Goal: Task Accomplishment & Management: Use online tool/utility

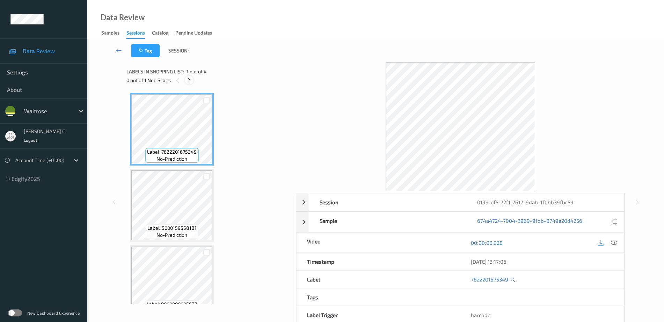
click at [187, 82] on icon at bounding box center [189, 80] width 6 height 6
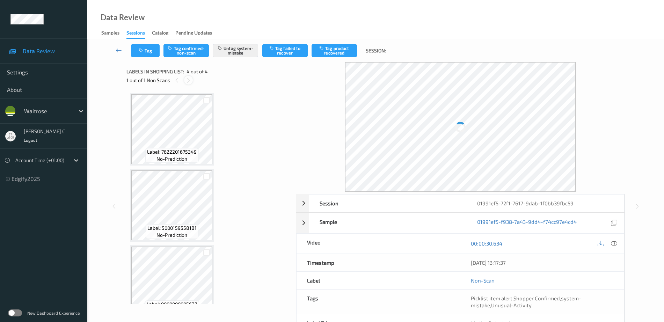
scroll to position [93, 0]
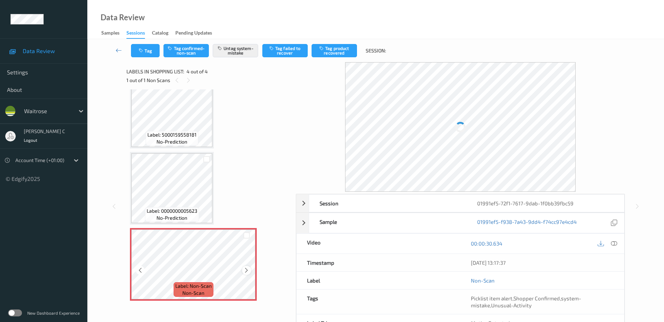
click at [246, 270] on div "Label: Non-Scan non-scan" at bounding box center [193, 264] width 127 height 73
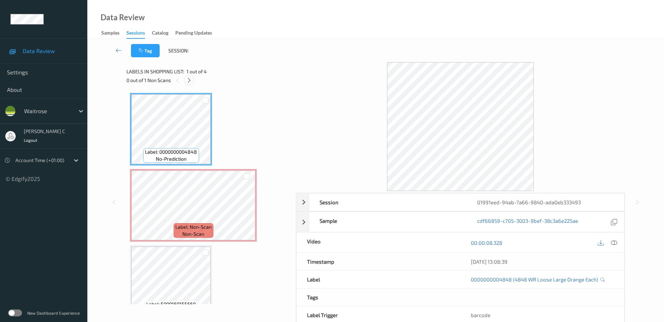
click at [190, 77] on icon at bounding box center [189, 80] width 6 height 6
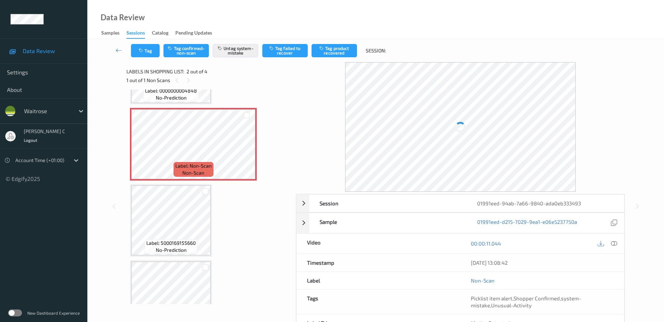
scroll to position [50, 0]
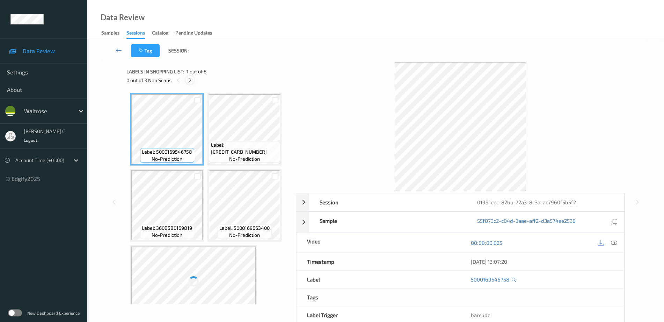
click at [187, 81] on icon at bounding box center [190, 80] width 6 height 6
click at [614, 244] on icon at bounding box center [614, 243] width 6 height 6
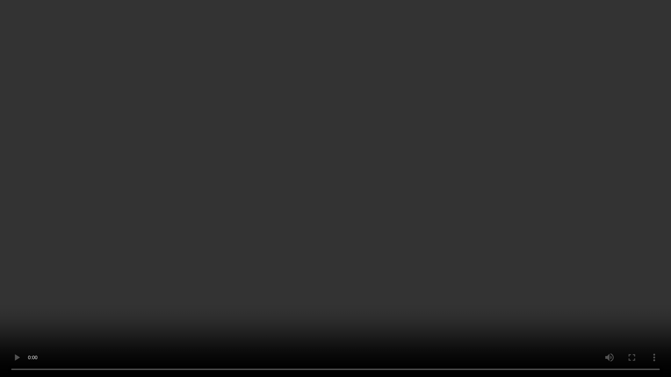
click at [446, 307] on video at bounding box center [335, 188] width 671 height 377
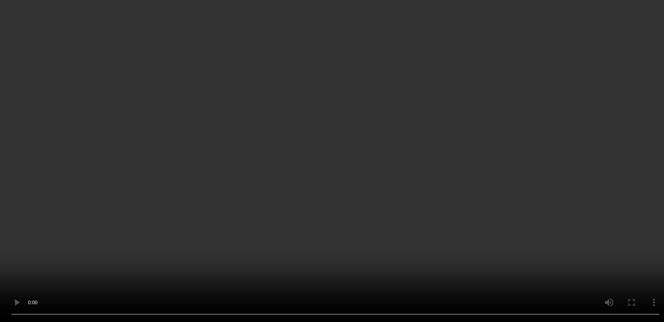
scroll to position [246, 0]
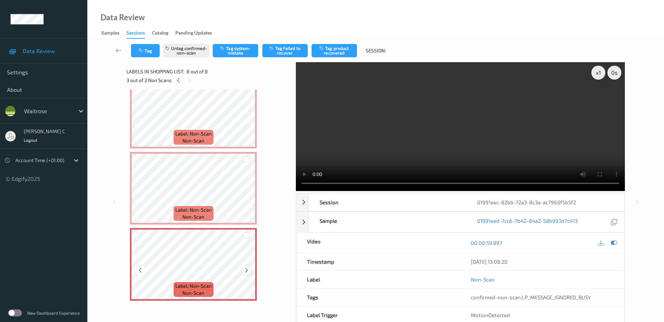
click at [248, 269] on icon at bounding box center [246, 270] width 6 height 6
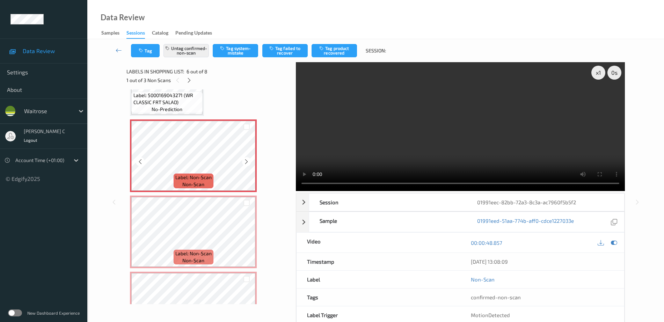
scroll to position [158, 0]
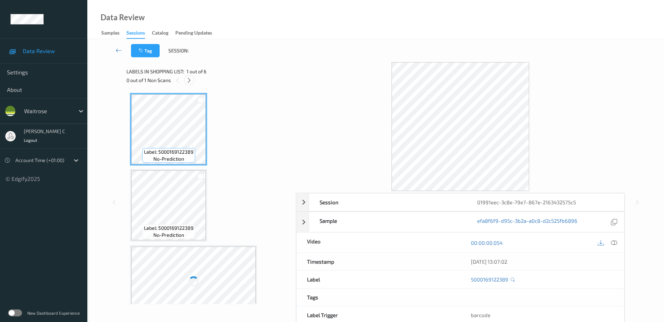
click at [189, 80] on icon at bounding box center [189, 80] width 6 height 6
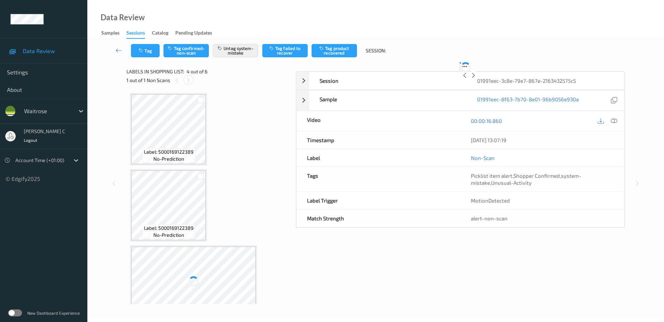
scroll to position [156, 0]
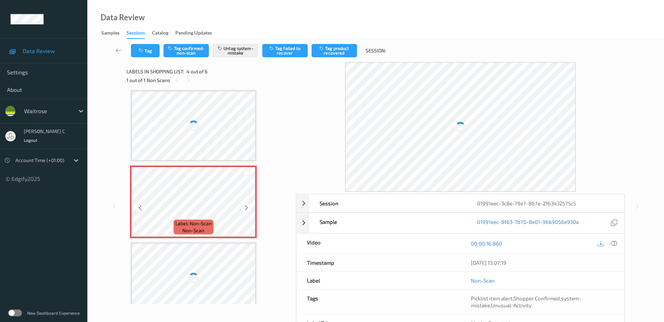
click at [200, 144] on div at bounding box center [193, 126] width 124 height 70
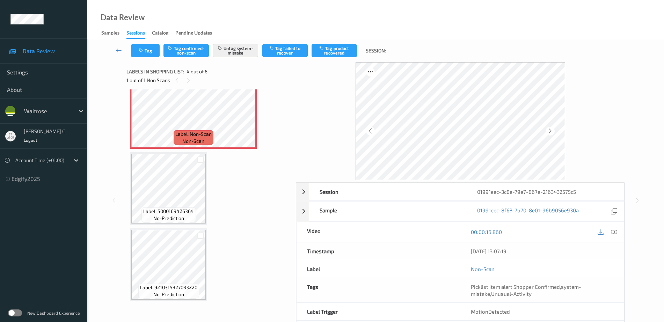
scroll to position [246, 0]
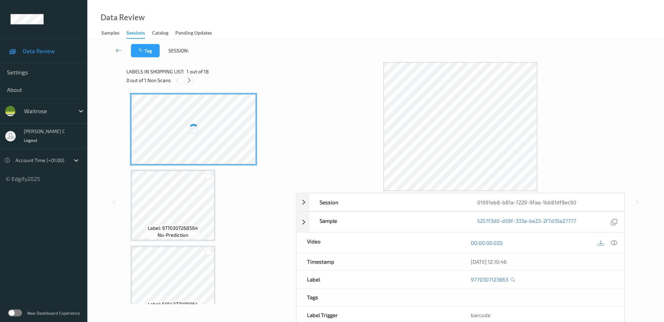
click at [191, 76] on div at bounding box center [189, 80] width 9 height 9
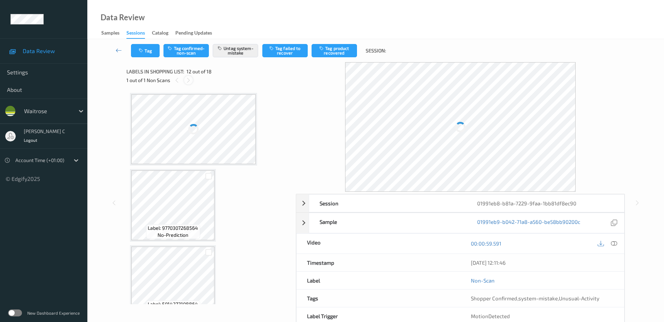
scroll to position [765, 0]
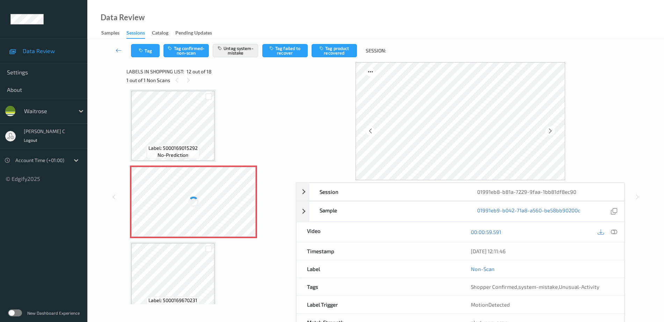
click at [223, 213] on div at bounding box center [193, 202] width 124 height 70
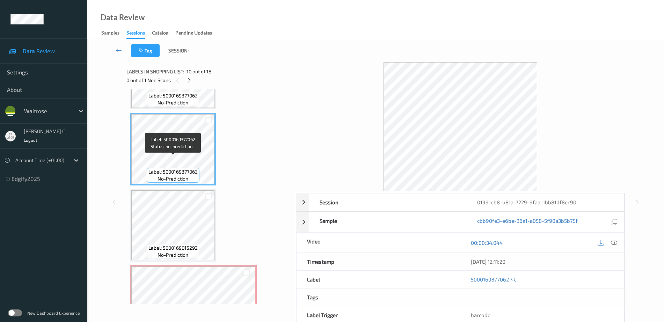
scroll to position [678, 0]
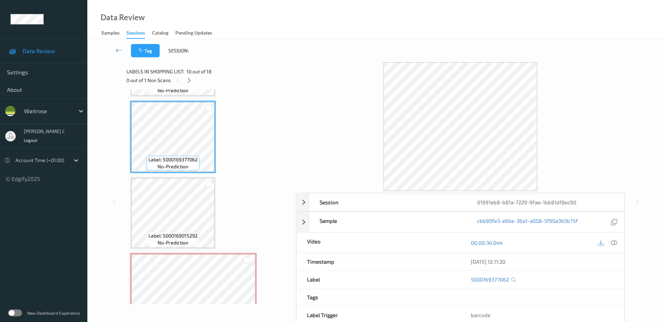
click at [165, 175] on div "Label: 9770307123863 no-prediction Label: 9770307268564 no-prediction Label: 50…" at bounding box center [209, 98] width 158 height 1367
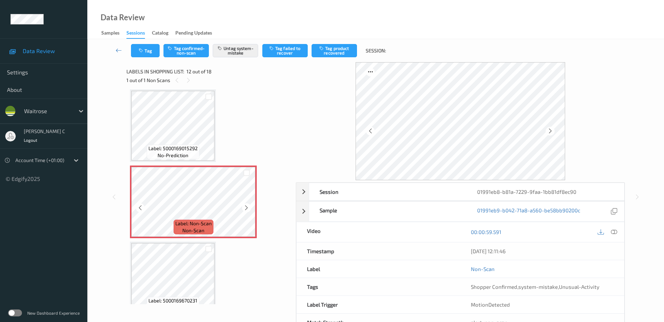
scroll to position [721, 0]
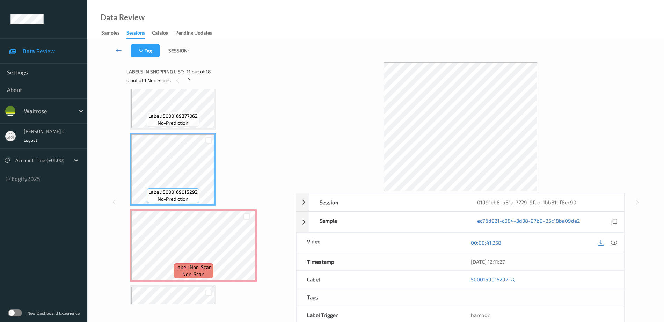
click at [170, 115] on span "Label: 5000169377062" at bounding box center [172, 115] width 49 height 7
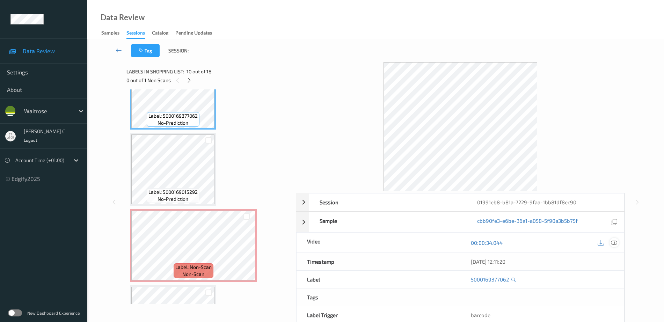
click at [611, 241] on div at bounding box center [613, 242] width 9 height 9
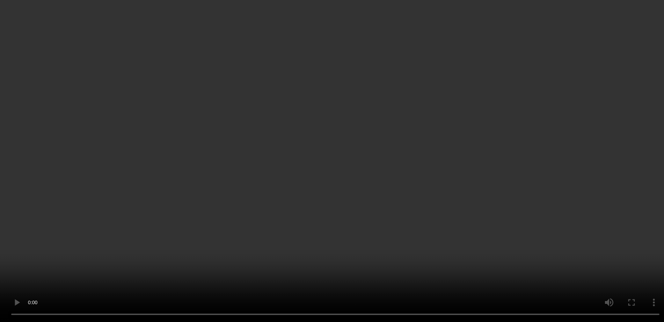
scroll to position [809, 0]
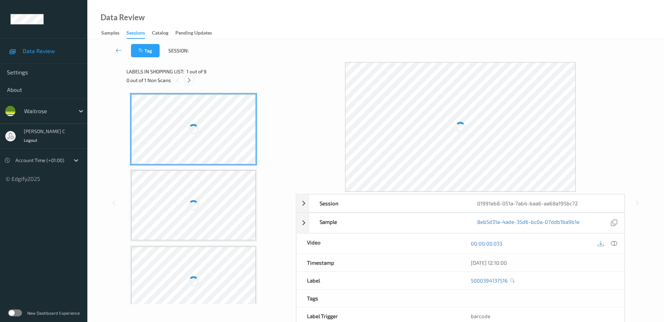
click at [190, 79] on icon at bounding box center [189, 80] width 6 height 6
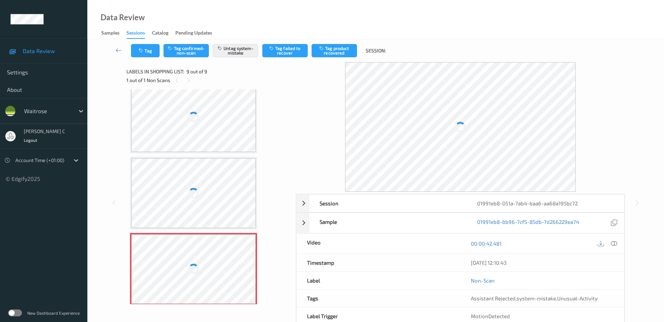
scroll to position [474, 0]
click at [192, 168] on div at bounding box center [193, 189] width 124 height 70
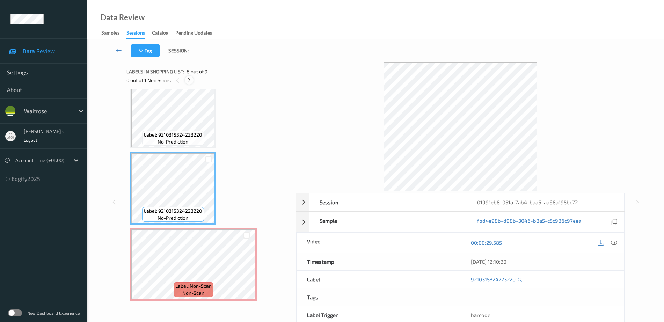
click at [189, 77] on icon at bounding box center [189, 80] width 6 height 6
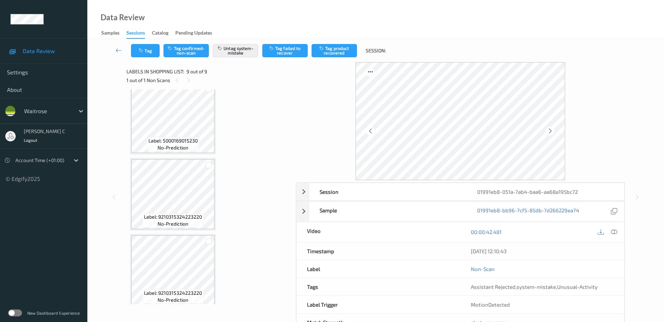
scroll to position [387, 0]
click at [178, 149] on span "Label: 5000169015230" at bounding box center [172, 145] width 49 height 7
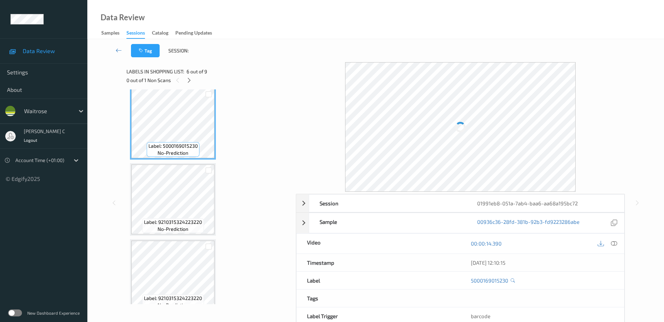
click at [609, 243] on div at bounding box center [607, 243] width 23 height 9
click at [613, 242] on icon at bounding box center [614, 243] width 6 height 6
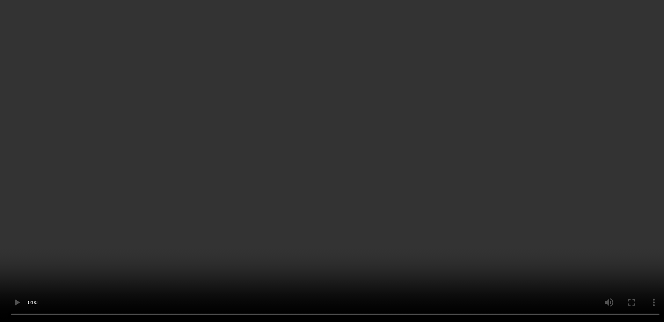
scroll to position [474, 0]
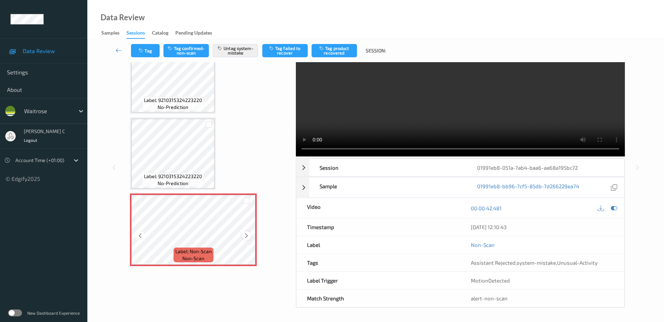
click at [244, 234] on icon at bounding box center [246, 236] width 6 height 6
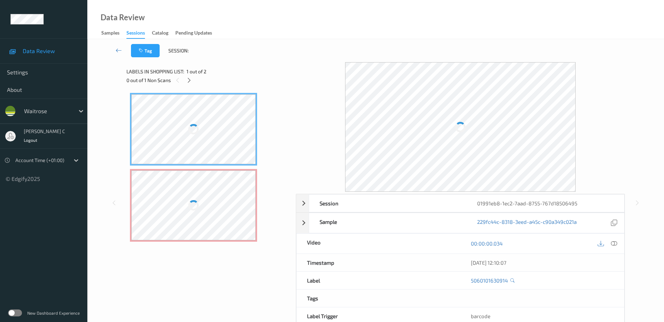
click at [193, 78] on div at bounding box center [189, 80] width 9 height 9
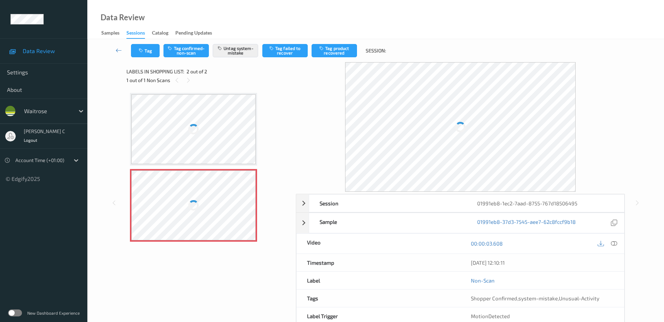
click at [184, 117] on div at bounding box center [193, 129] width 124 height 70
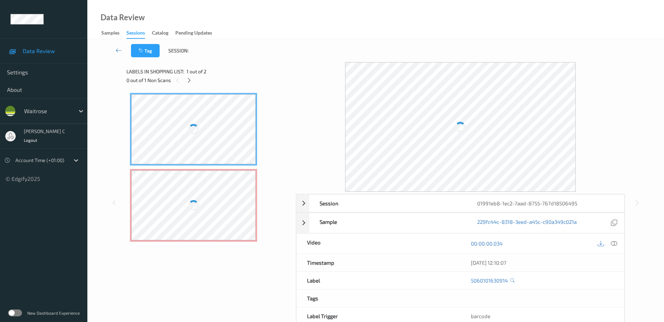
click at [190, 197] on div at bounding box center [193, 205] width 124 height 70
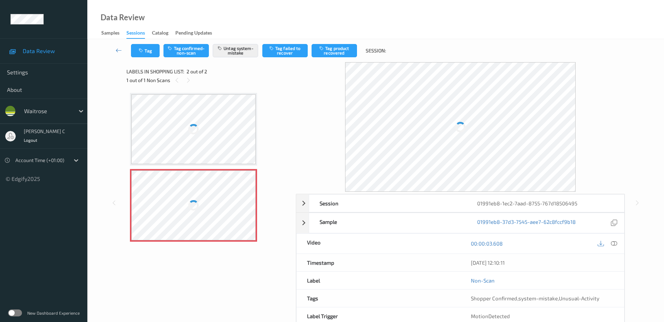
click at [193, 152] on div at bounding box center [193, 129] width 124 height 70
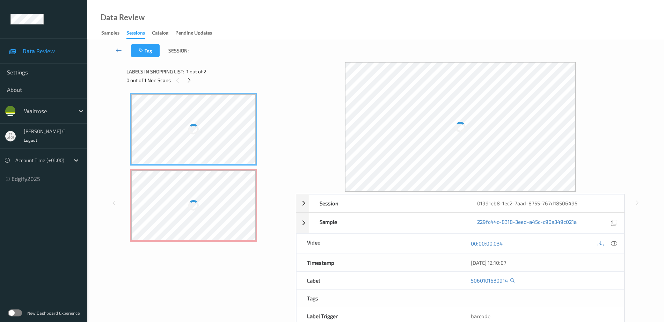
click at [188, 110] on div at bounding box center [193, 129] width 124 height 70
click at [612, 246] on icon at bounding box center [614, 243] width 6 height 6
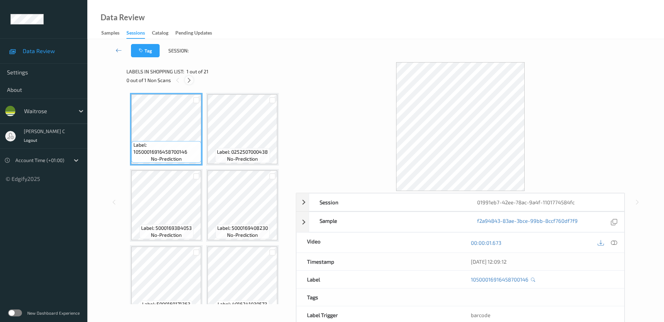
click at [190, 76] on div at bounding box center [189, 80] width 9 height 9
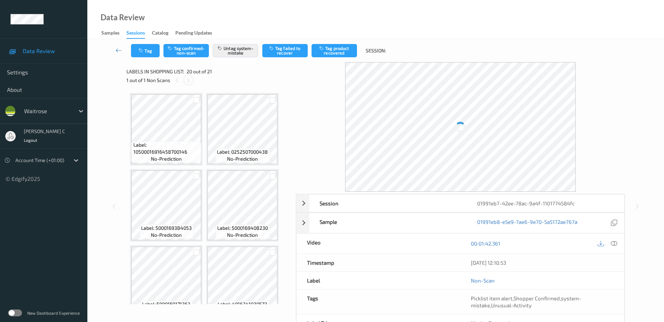
scroll to position [689, 0]
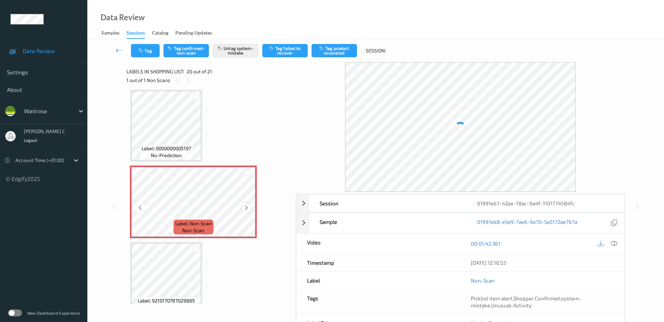
click at [251, 206] on div at bounding box center [246, 207] width 9 height 9
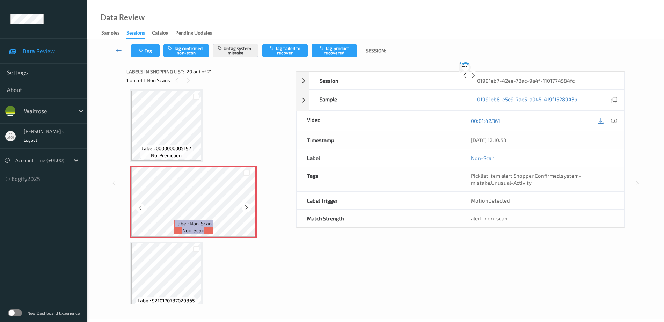
click at [251, 206] on div at bounding box center [246, 207] width 9 height 9
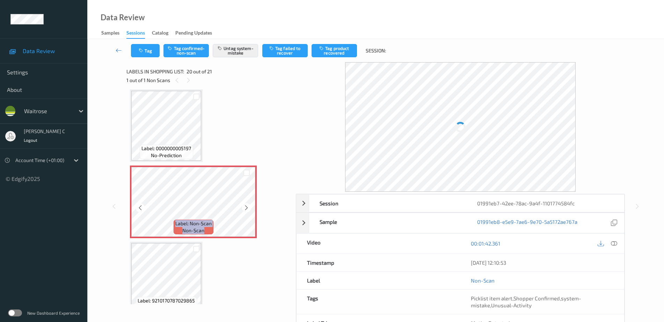
click at [251, 206] on div at bounding box center [246, 207] width 9 height 9
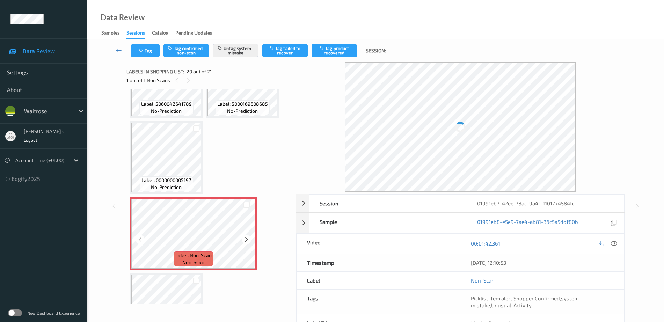
scroll to position [645, 0]
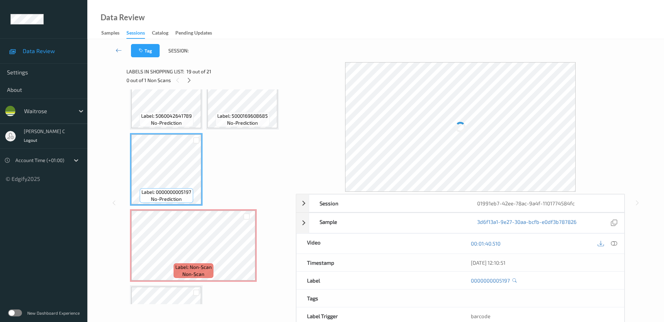
click at [246, 123] on span "no-prediction" at bounding box center [242, 122] width 31 height 7
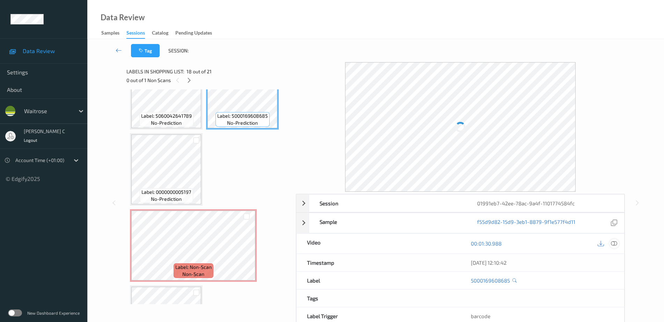
click at [612, 241] on icon at bounding box center [614, 243] width 6 height 6
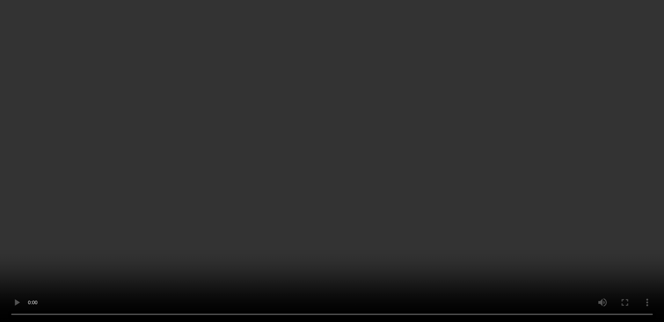
scroll to position [702, 0]
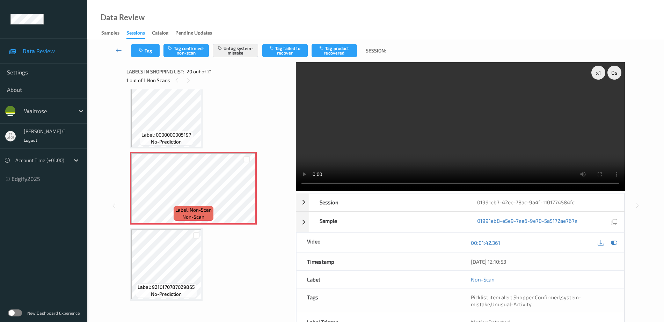
click at [183, 134] on span "Label: 0000000005197" at bounding box center [166, 134] width 50 height 7
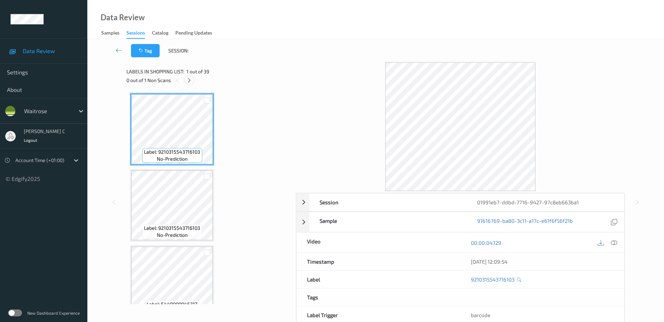
click at [191, 79] on icon at bounding box center [189, 80] width 6 height 6
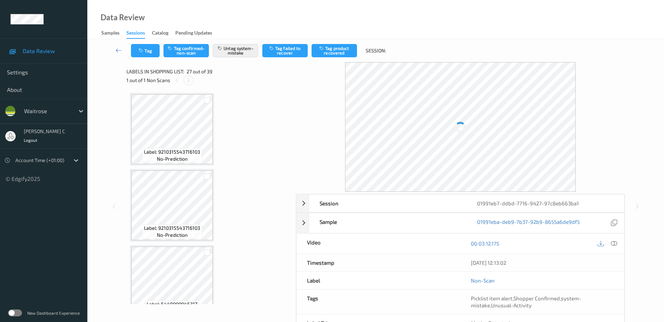
scroll to position [1907, 0]
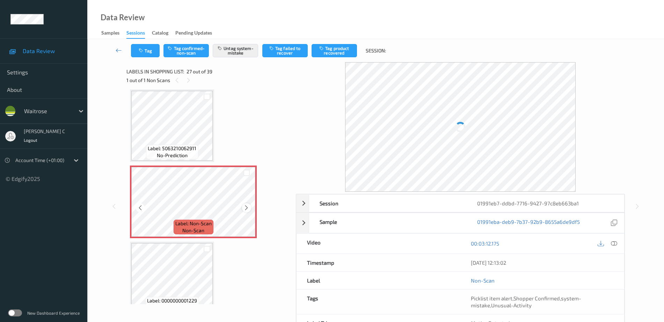
click at [243, 209] on div at bounding box center [246, 207] width 9 height 9
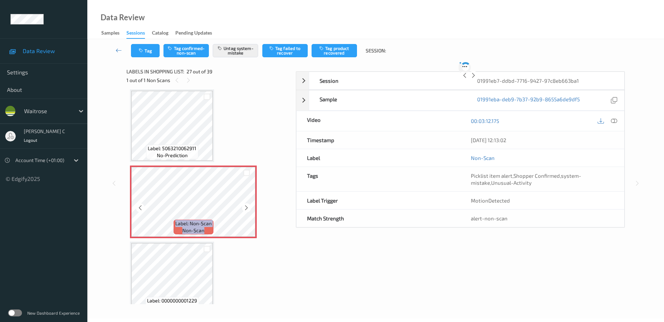
click at [243, 209] on div at bounding box center [246, 207] width 9 height 9
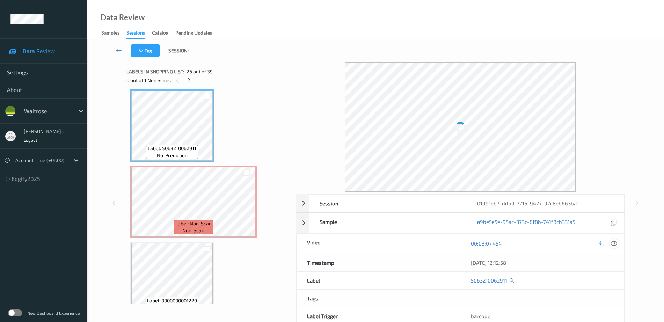
click at [617, 243] on icon at bounding box center [614, 243] width 6 height 6
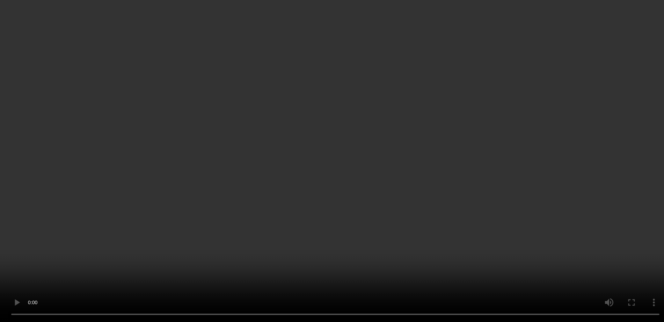
scroll to position [1951, 0]
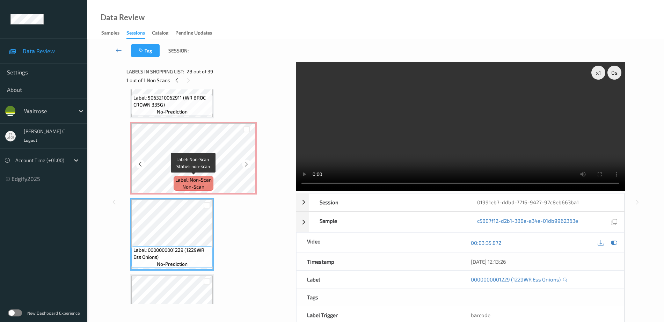
click at [177, 180] on span "Label: Non-Scan" at bounding box center [193, 179] width 36 height 7
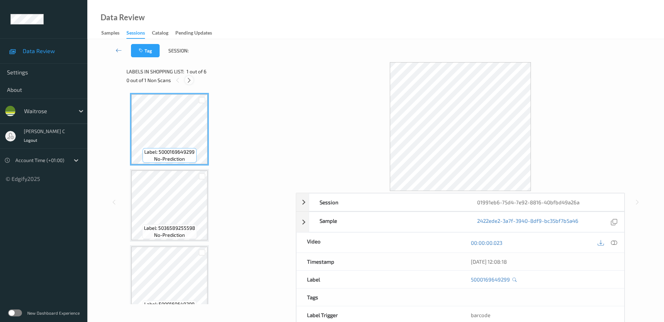
click at [186, 82] on icon at bounding box center [189, 80] width 6 height 6
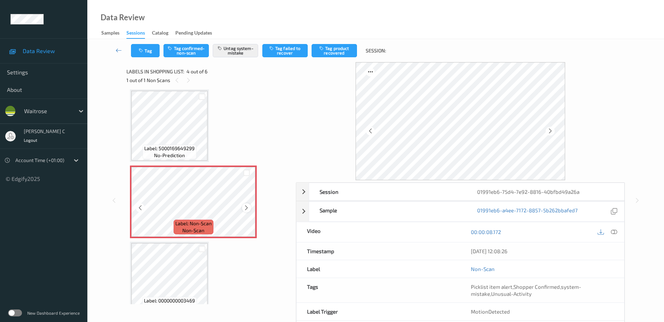
click at [242, 208] on div at bounding box center [246, 207] width 9 height 9
click at [244, 208] on icon at bounding box center [246, 208] width 6 height 6
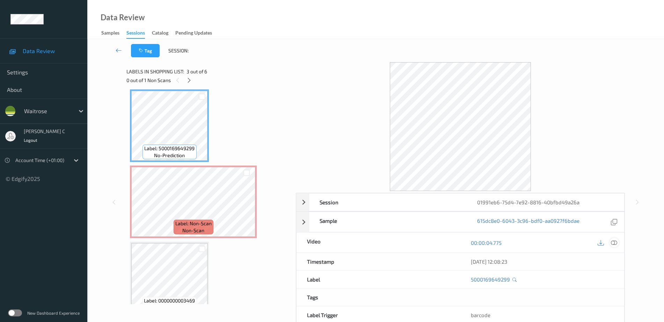
click at [610, 241] on div at bounding box center [613, 242] width 9 height 9
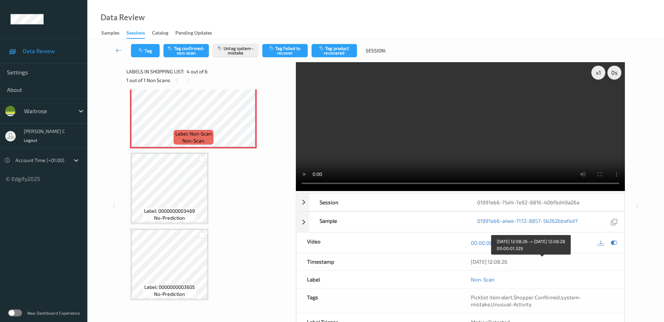
scroll to position [42, 0]
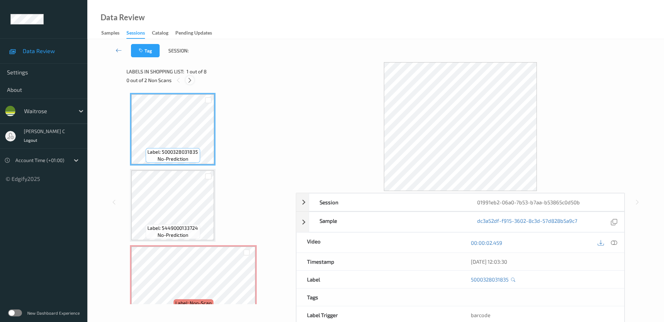
click at [189, 77] on icon at bounding box center [190, 80] width 6 height 6
click at [615, 243] on icon at bounding box center [614, 243] width 6 height 6
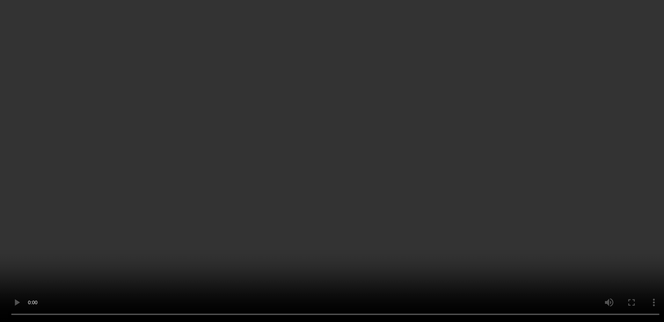
scroll to position [44, 0]
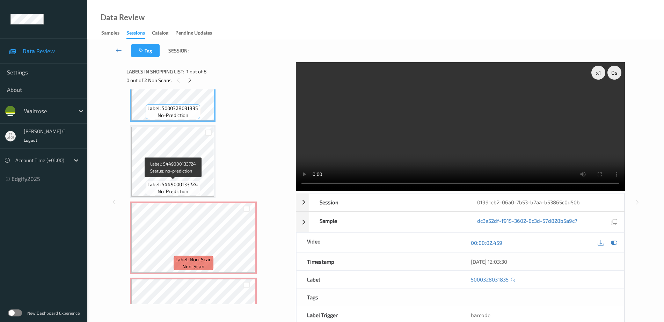
click at [172, 181] on span "Label: 5449000133724" at bounding box center [172, 184] width 51 height 7
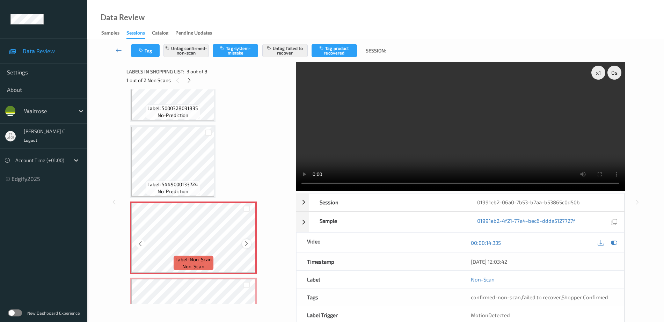
click at [246, 244] on icon at bounding box center [246, 244] width 6 height 6
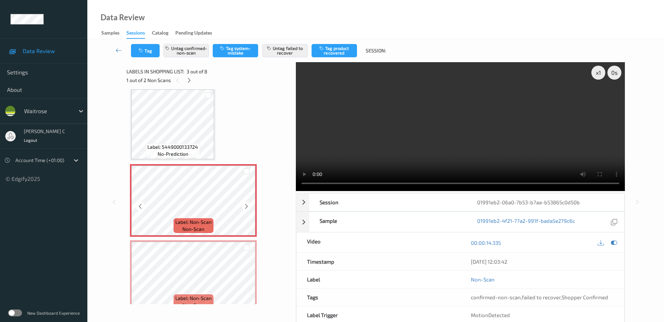
scroll to position [131, 0]
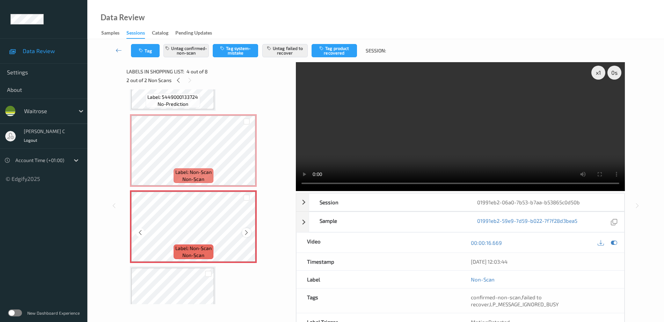
click at [250, 231] on div at bounding box center [246, 232] width 9 height 9
click at [250, 232] on div at bounding box center [246, 232] width 9 height 9
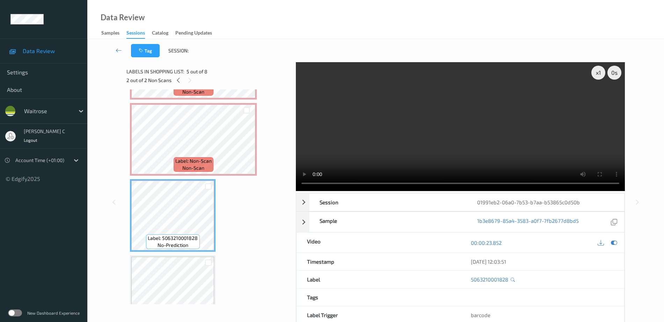
scroll to position [306, 0]
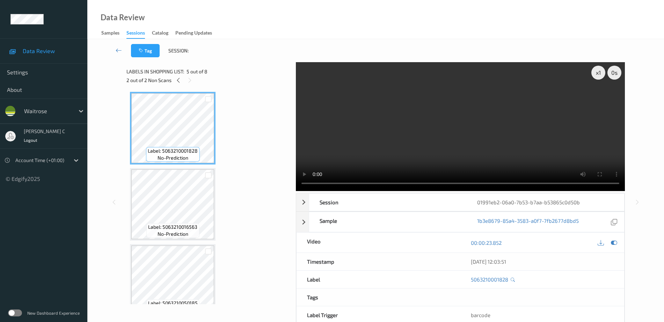
click at [163, 225] on span "Label: 5063210016563" at bounding box center [172, 227] width 49 height 7
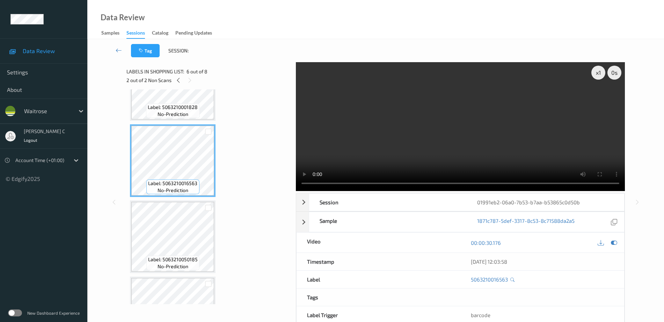
click at [206, 213] on div at bounding box center [208, 208] width 12 height 12
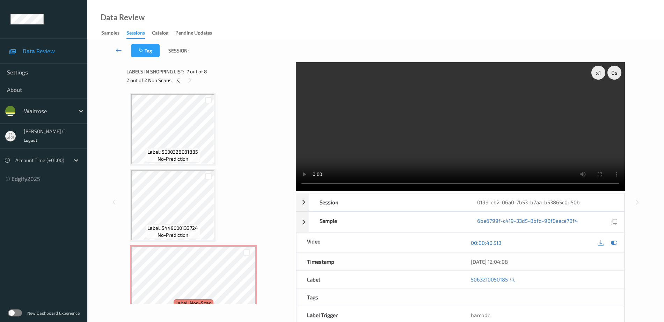
scroll to position [87, 0]
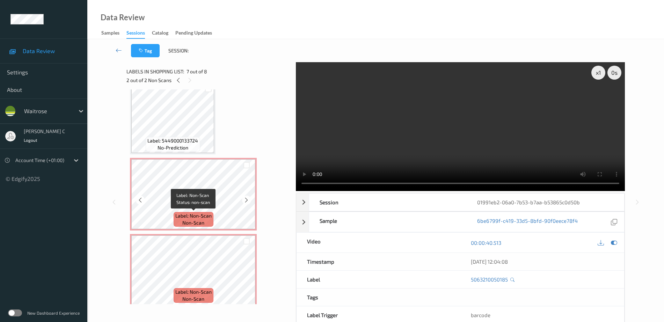
click at [202, 218] on span "Label: Non-Scan" at bounding box center [193, 215] width 36 height 7
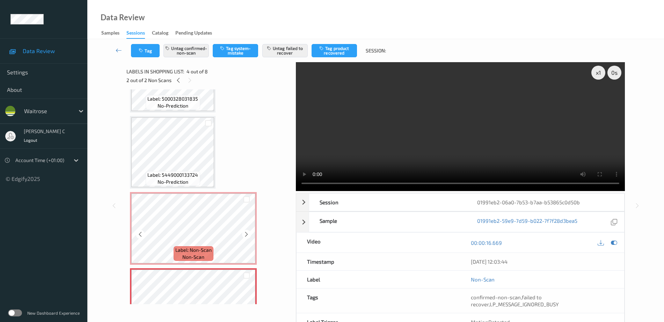
scroll to position [44, 0]
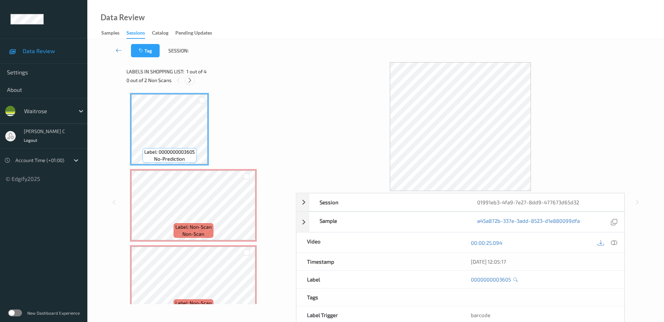
click at [189, 79] on icon at bounding box center [190, 80] width 6 height 6
click at [614, 242] on icon at bounding box center [614, 243] width 6 height 6
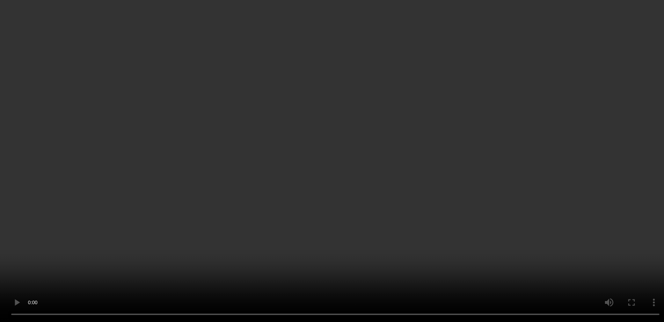
scroll to position [93, 0]
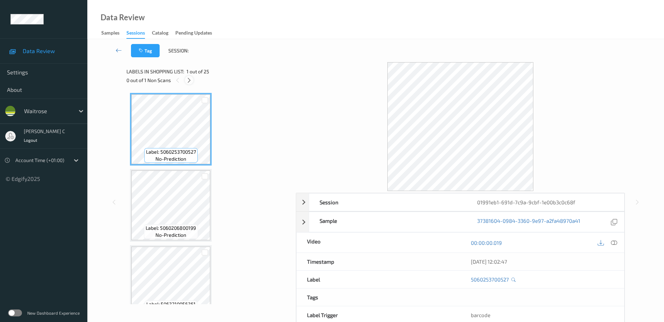
click at [187, 82] on icon at bounding box center [189, 80] width 6 height 6
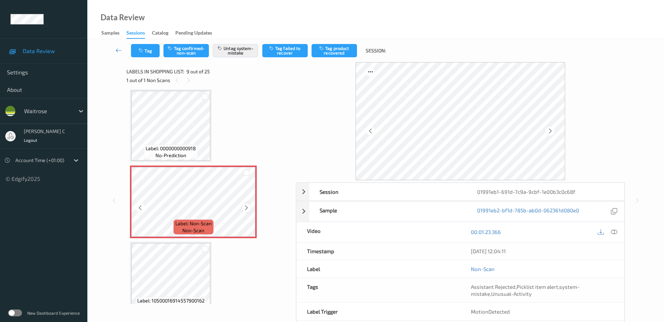
click at [250, 206] on div at bounding box center [246, 207] width 9 height 9
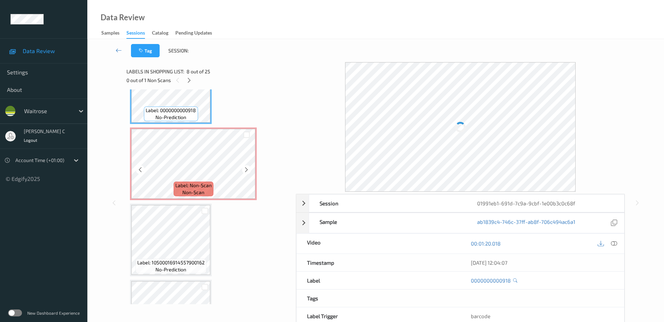
scroll to position [580, 0]
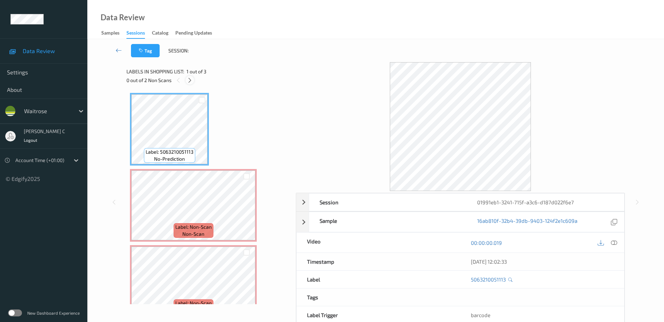
click at [193, 81] on div at bounding box center [189, 80] width 9 height 9
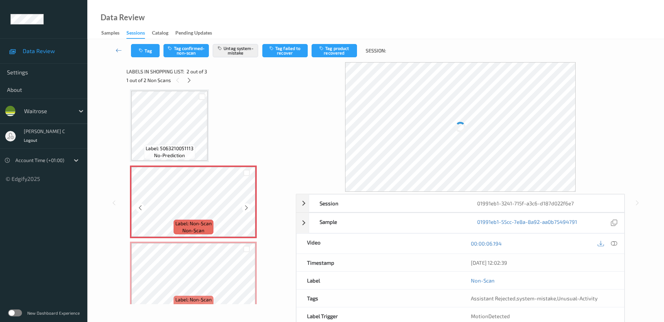
scroll to position [17, 0]
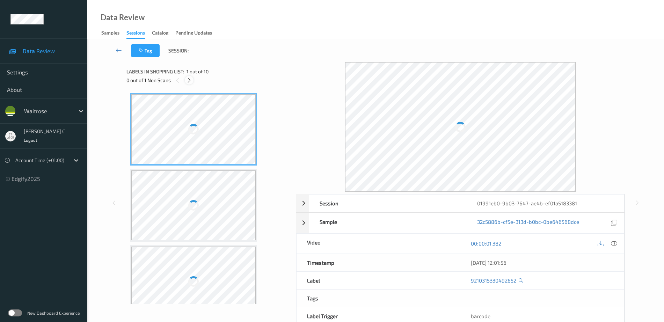
click at [188, 80] on icon at bounding box center [189, 80] width 6 height 6
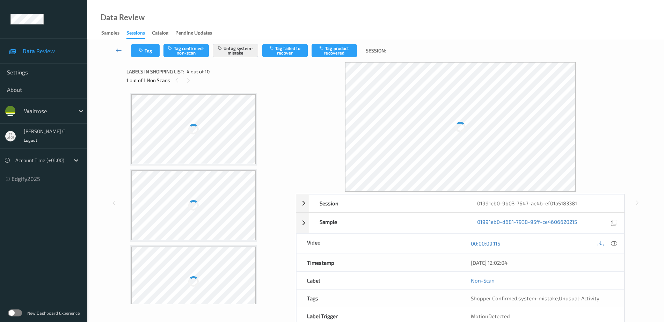
click at [182, 74] on span "Labels in shopping list:" at bounding box center [155, 71] width 58 height 7
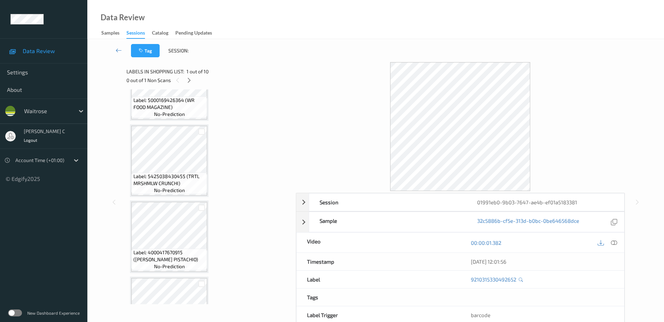
scroll to position [175, 0]
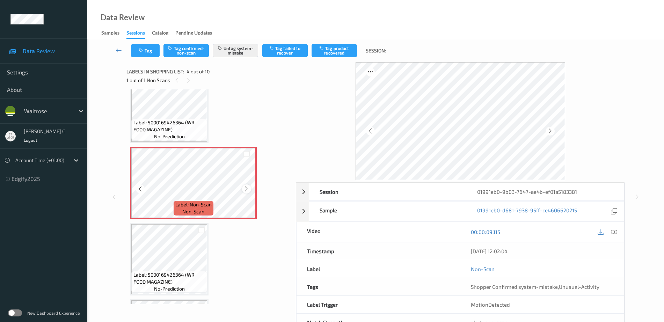
click at [248, 190] on icon at bounding box center [246, 189] width 6 height 6
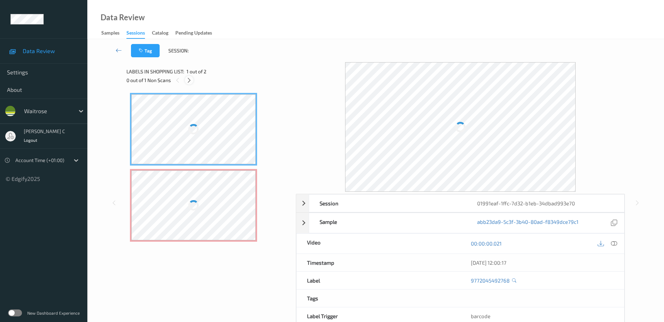
click at [188, 81] on icon at bounding box center [189, 80] width 6 height 6
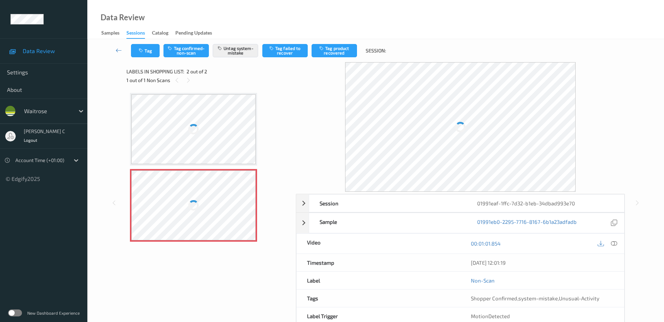
click at [192, 127] on div at bounding box center [193, 129] width 10 height 10
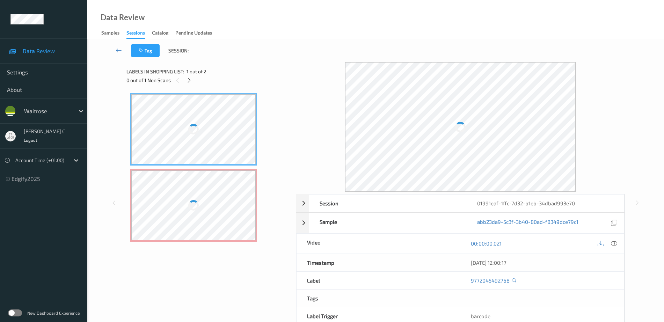
click at [610, 241] on div at bounding box center [613, 243] width 9 height 9
click at [182, 121] on div at bounding box center [193, 129] width 124 height 70
click at [614, 242] on icon at bounding box center [614, 243] width 6 height 6
click at [196, 111] on div at bounding box center [193, 129] width 124 height 70
click at [609, 241] on div at bounding box center [607, 243] width 23 height 9
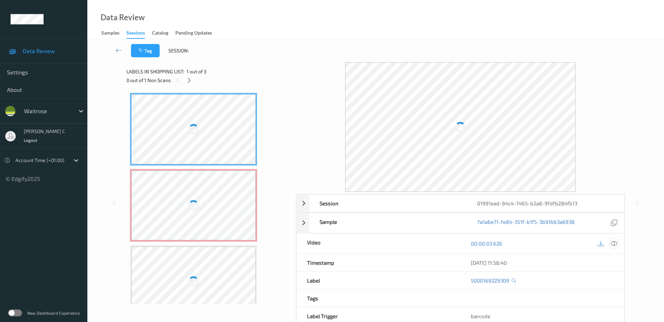
click at [615, 246] on icon at bounding box center [614, 243] width 6 height 6
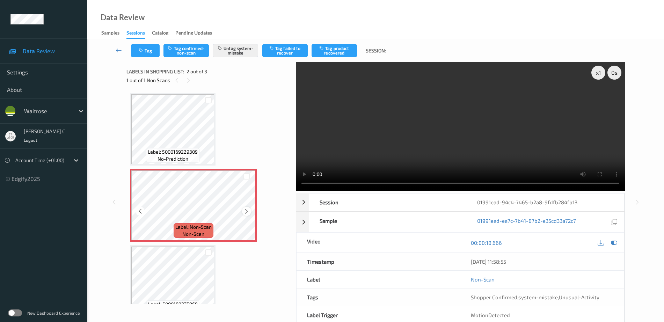
click at [244, 211] on icon at bounding box center [246, 211] width 6 height 6
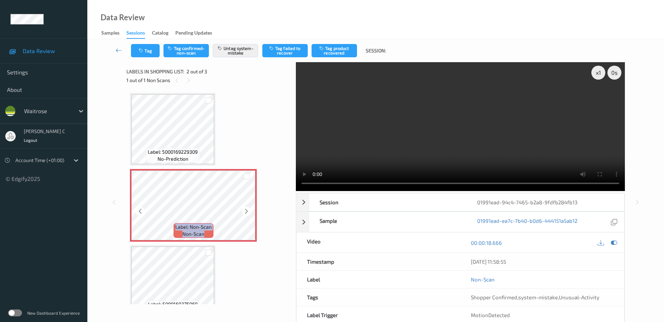
click at [244, 211] on icon at bounding box center [246, 211] width 6 height 6
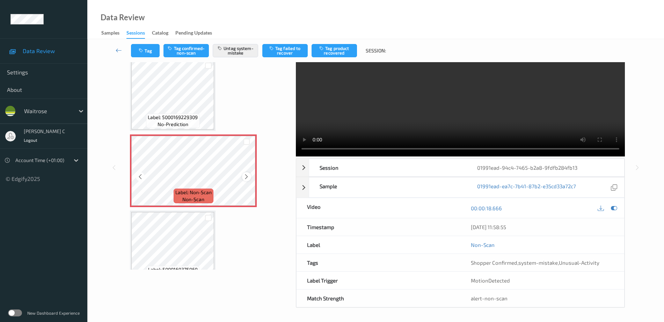
click at [246, 176] on icon at bounding box center [246, 177] width 6 height 6
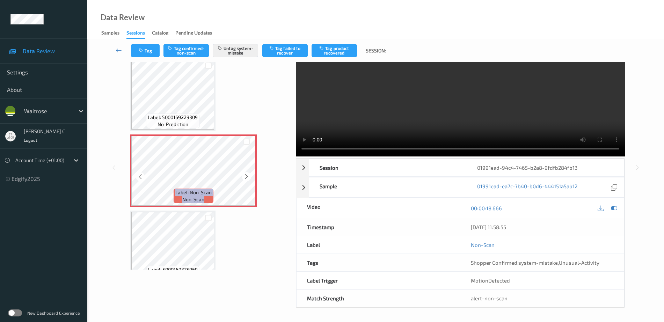
click at [246, 176] on icon at bounding box center [246, 177] width 6 height 6
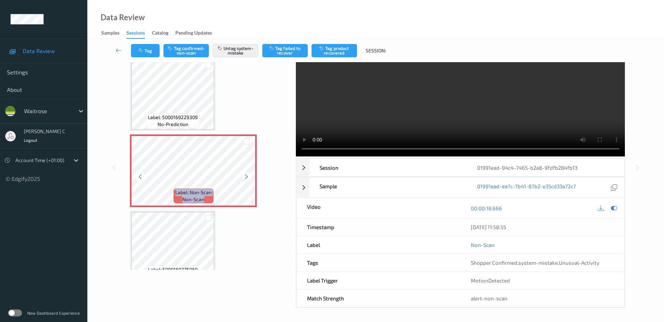
click at [246, 176] on icon at bounding box center [246, 177] width 6 height 6
click at [246, 176] on div "Label: Non-Scan non-scan" at bounding box center [193, 170] width 127 height 73
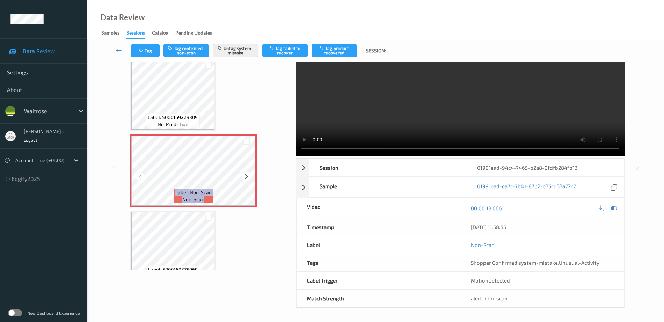
click at [246, 176] on icon at bounding box center [246, 177] width 6 height 6
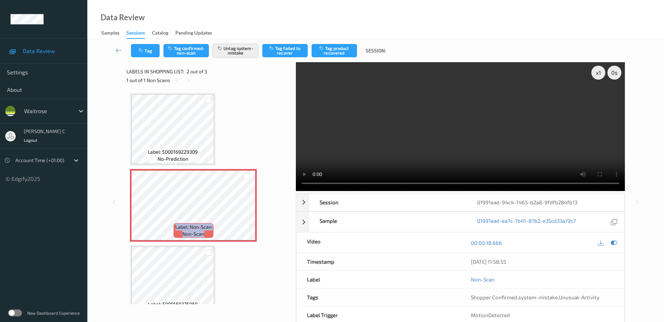
click at [241, 53] on button "Untag system-mistake" at bounding box center [235, 50] width 45 height 13
click at [232, 50] on button "Untag system-mistake" at bounding box center [235, 50] width 45 height 13
click at [613, 242] on icon at bounding box center [614, 243] width 6 height 6
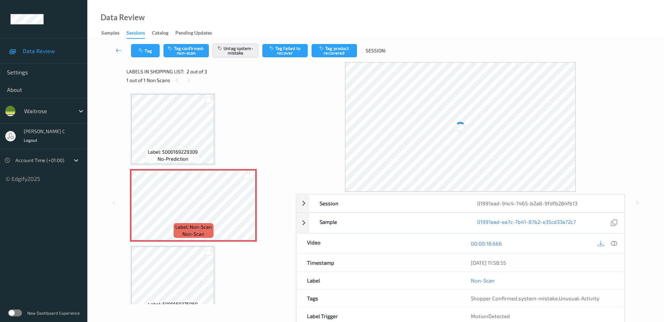
click at [234, 48] on button "Untag system-mistake" at bounding box center [235, 50] width 45 height 13
click at [234, 55] on button "Untag system-mistake" at bounding box center [235, 50] width 45 height 13
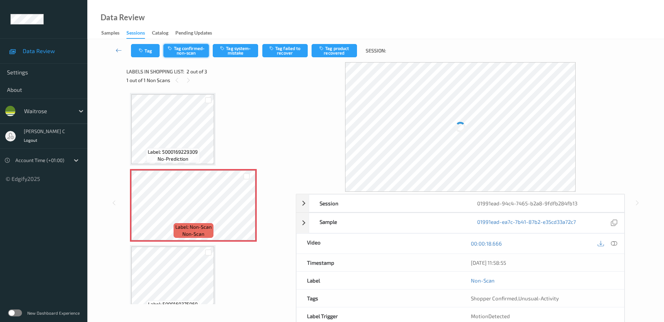
click at [179, 52] on button "Tag confirmed-non-scan" at bounding box center [185, 50] width 45 height 13
click at [347, 47] on button "Tag product recovered" at bounding box center [334, 50] width 45 height 13
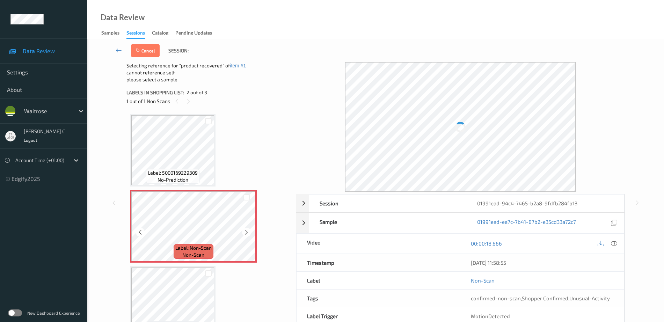
scroll to position [17, 0]
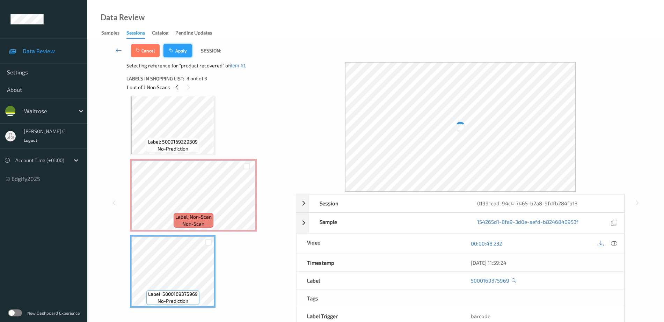
click at [182, 51] on button "Apply" at bounding box center [177, 50] width 29 height 13
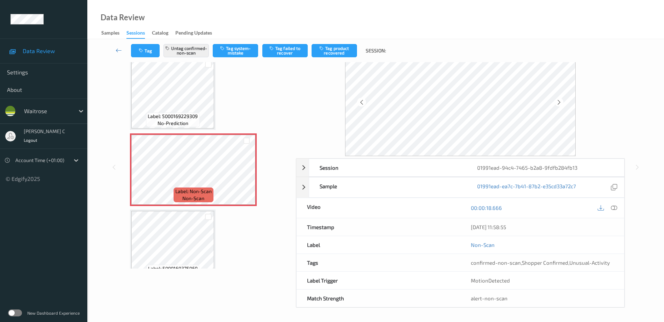
scroll to position [36, 0]
click at [133, 51] on button "Tag" at bounding box center [145, 50] width 29 height 13
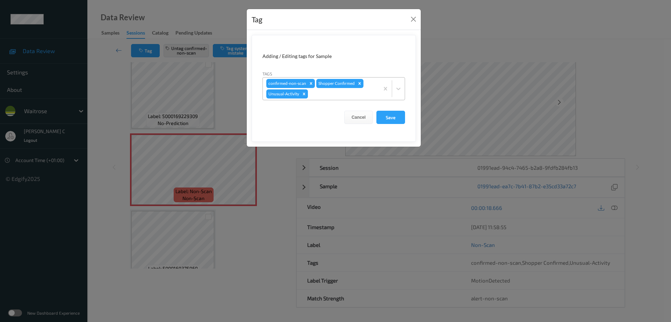
click at [303, 93] on icon "Remove Unusual-Activity" at bounding box center [304, 94] width 2 height 2
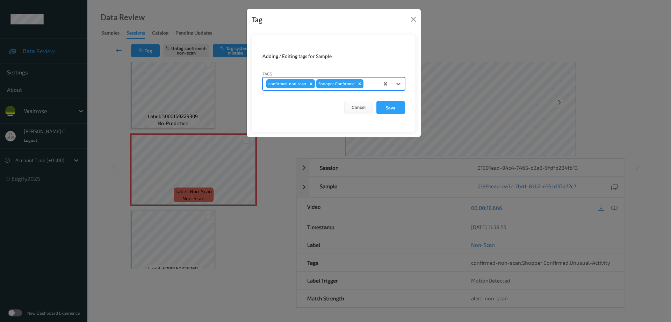
click at [392, 100] on form "Adding / Editing tags for Sample Tags options confirmed-non-scan,Shopper Confir…" at bounding box center [333, 83] width 164 height 97
click at [393, 105] on button "Save" at bounding box center [390, 107] width 29 height 13
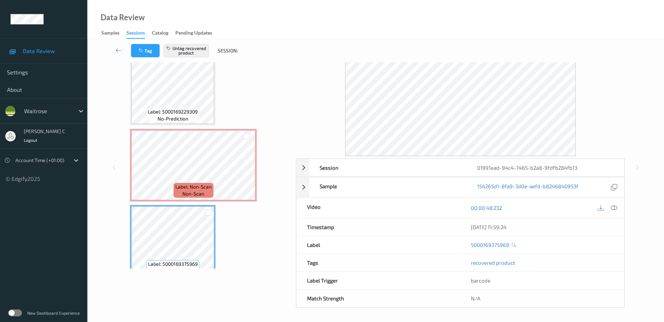
scroll to position [0, 0]
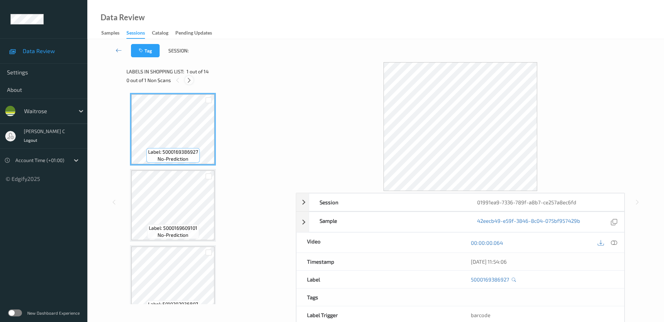
click at [190, 78] on icon at bounding box center [189, 80] width 6 height 6
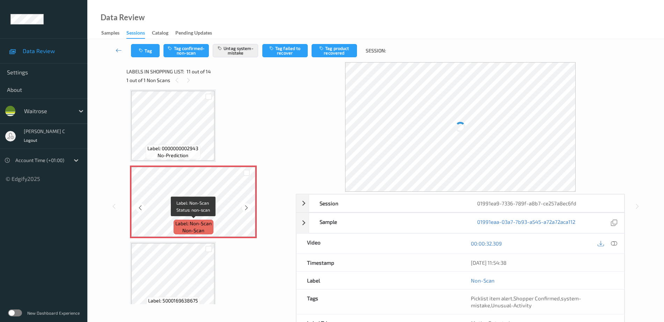
click at [198, 222] on span "Label: Non-Scan" at bounding box center [193, 223] width 36 height 7
click at [246, 205] on icon at bounding box center [246, 208] width 6 height 6
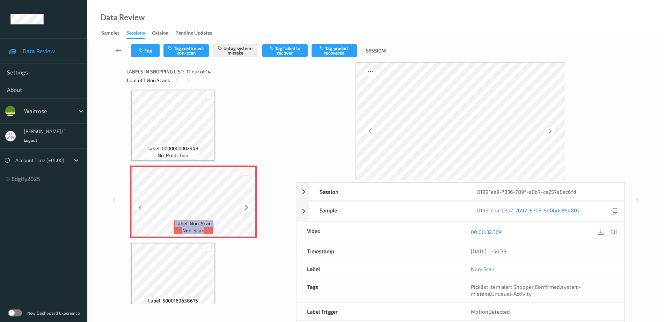
click at [246, 205] on icon at bounding box center [246, 208] width 6 height 6
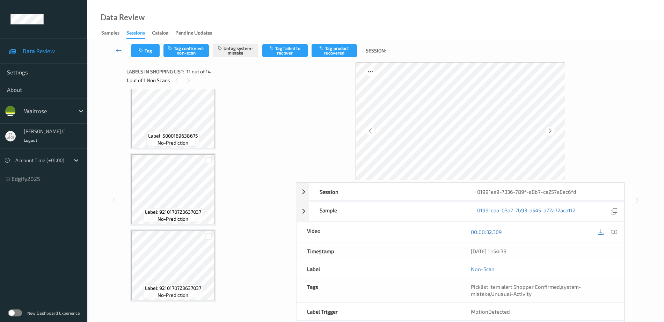
scroll to position [855, 0]
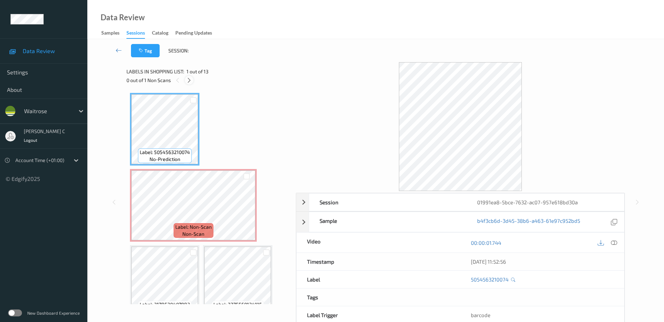
click at [190, 78] on icon at bounding box center [189, 80] width 6 height 6
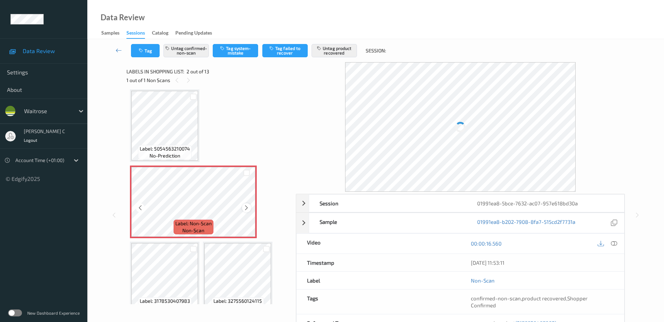
click at [247, 206] on icon at bounding box center [246, 208] width 6 height 6
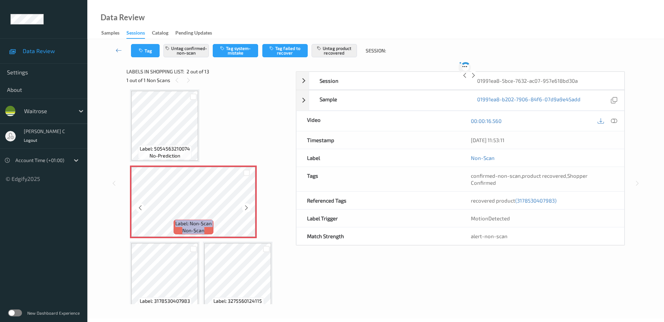
click at [247, 206] on icon at bounding box center [246, 208] width 6 height 6
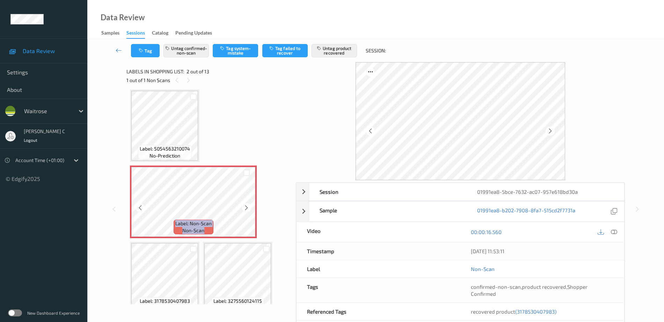
click at [247, 206] on icon at bounding box center [246, 208] width 6 height 6
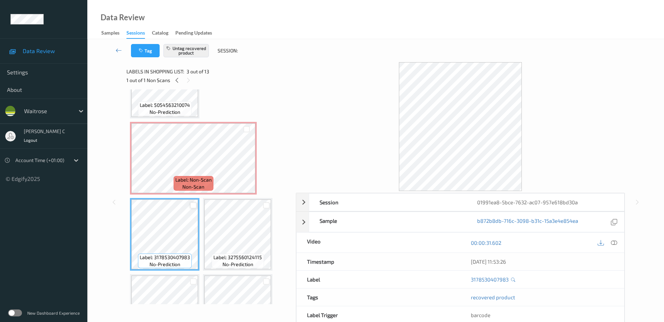
scroll to position [0, 0]
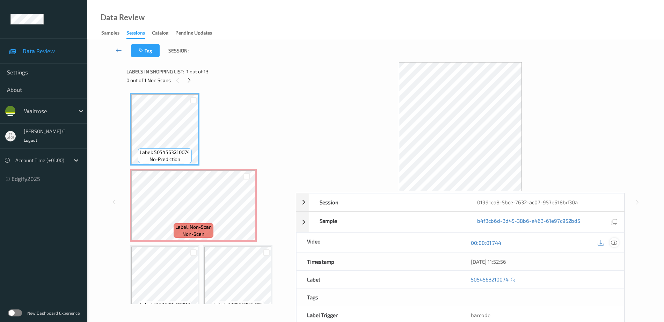
click at [615, 243] on icon at bounding box center [614, 243] width 6 height 6
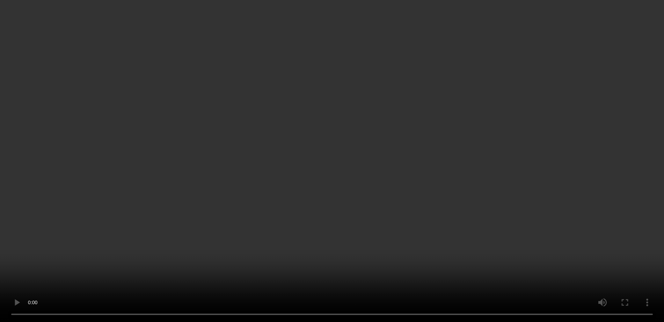
scroll to position [87, 0]
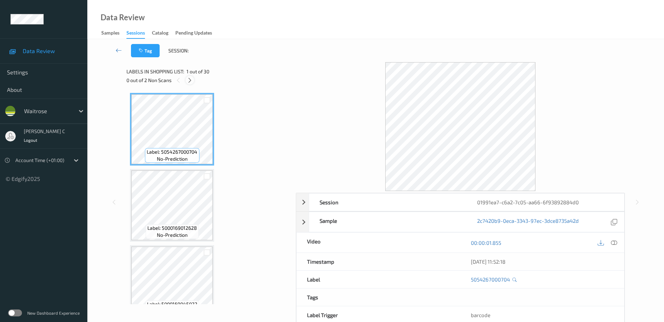
click at [189, 81] on icon at bounding box center [190, 80] width 6 height 6
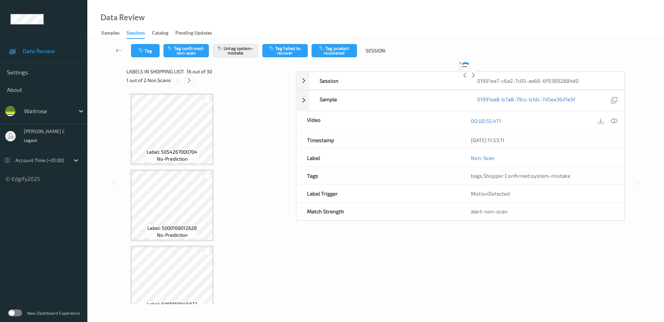
scroll to position [1069, 0]
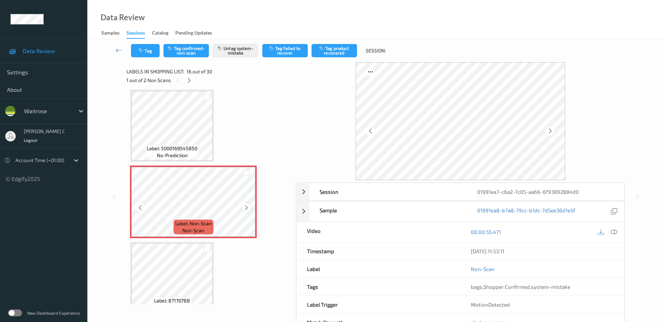
click at [248, 207] on icon at bounding box center [246, 208] width 6 height 6
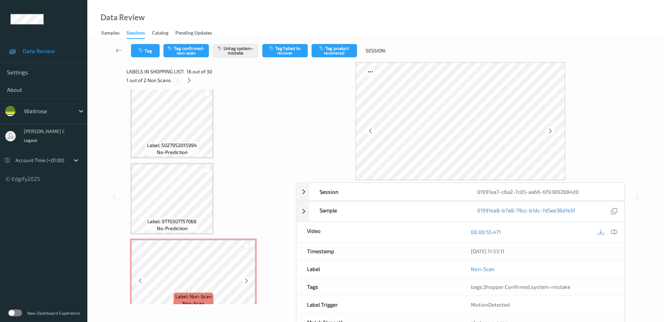
scroll to position [2073, 0]
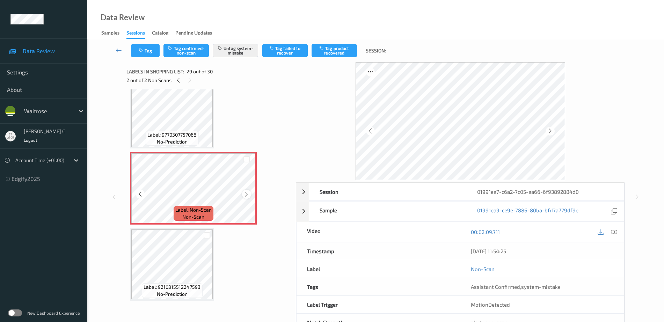
click at [247, 195] on icon at bounding box center [246, 194] width 6 height 6
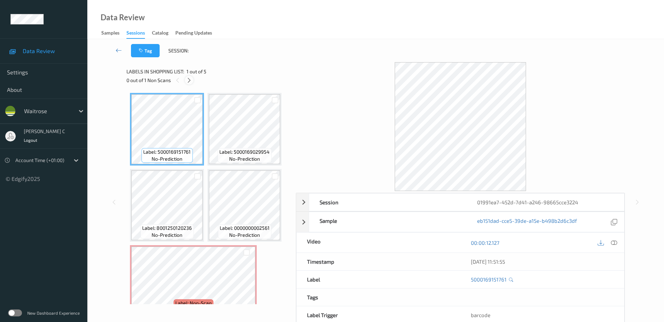
click at [188, 77] on icon at bounding box center [189, 80] width 6 height 6
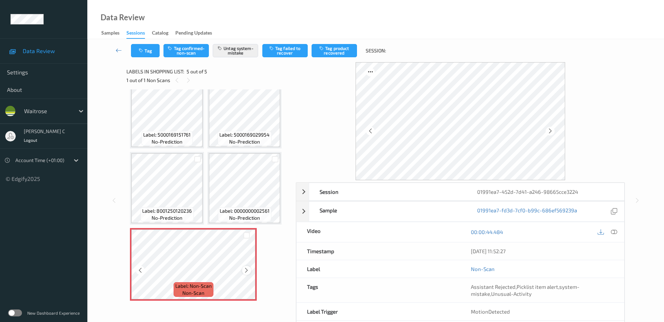
click at [248, 266] on div at bounding box center [246, 270] width 9 height 9
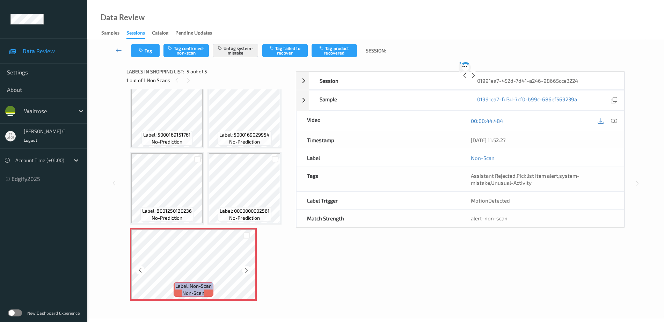
scroll to position [31, 0]
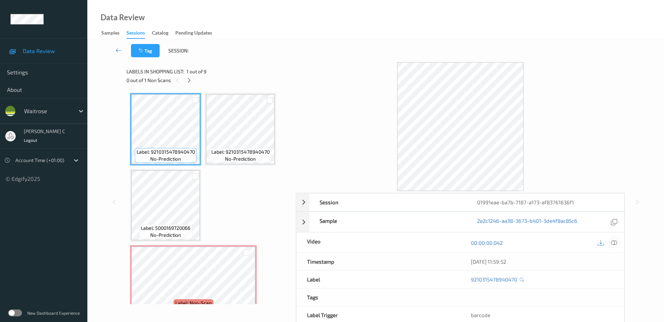
click at [614, 242] on icon at bounding box center [614, 243] width 6 height 6
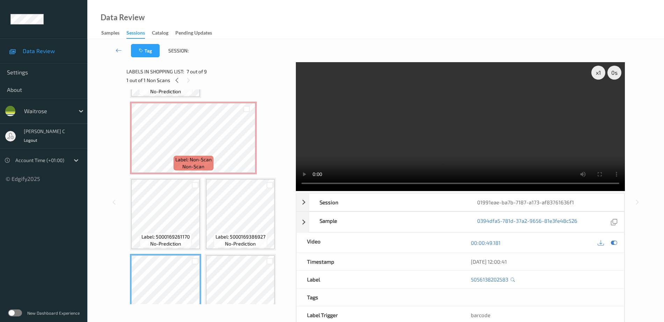
scroll to position [131, 0]
